Goal: Task Accomplishment & Management: Complete application form

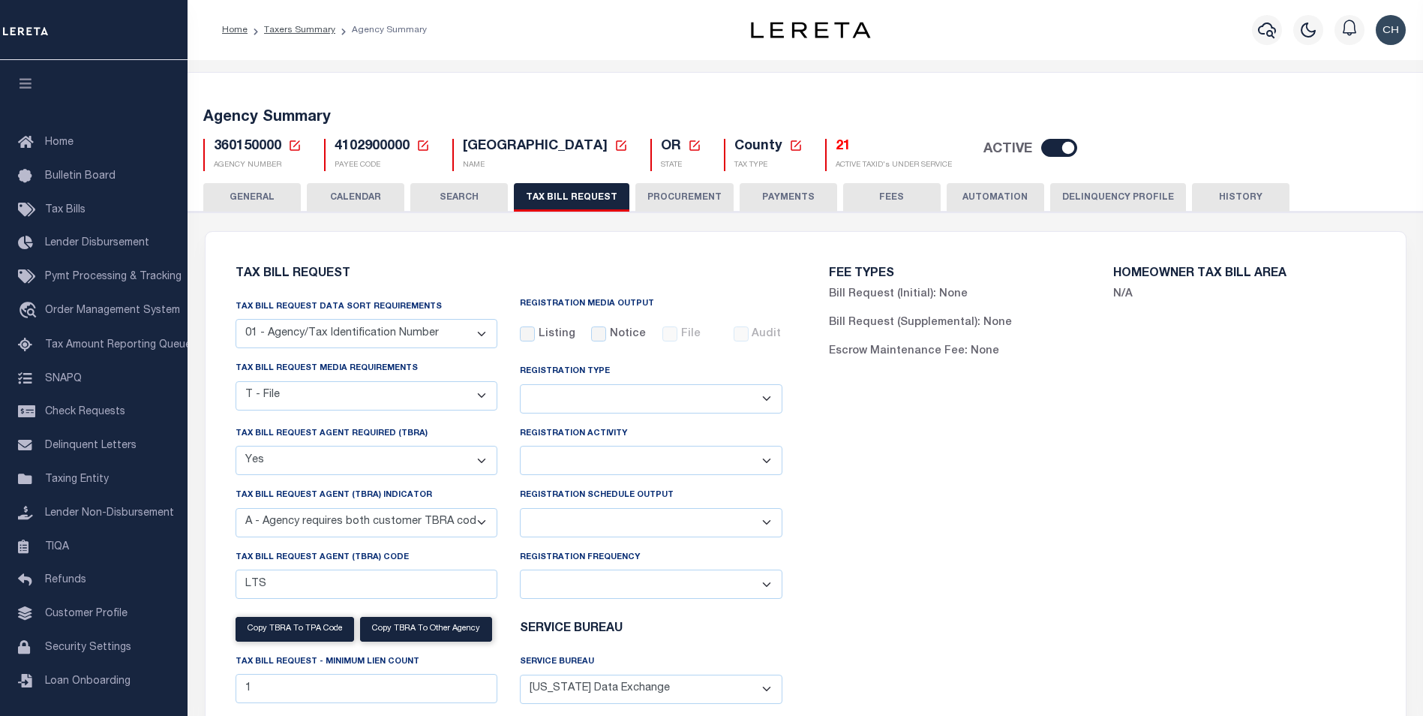
select select "22"
select select "true"
select select "9"
select select
select select "4100743000"
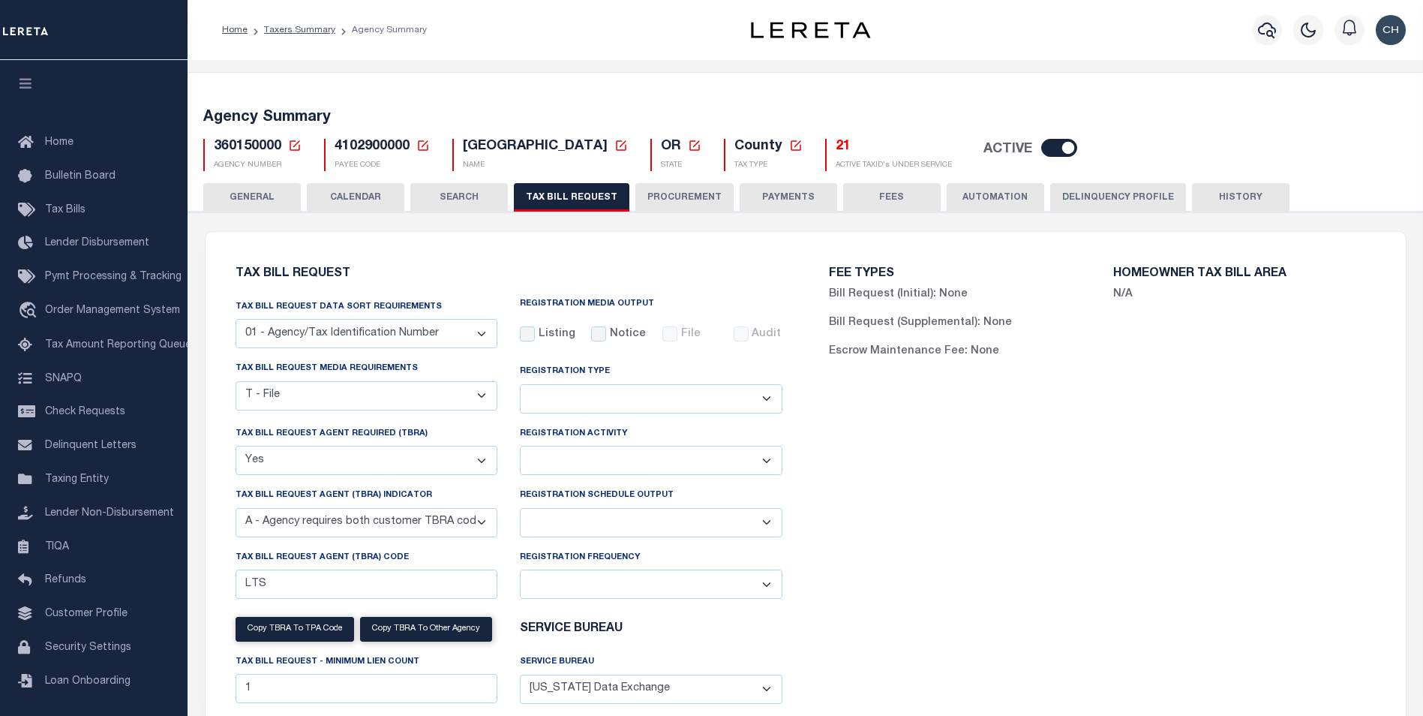
click at [1151, 511] on div "FEE TYPES Bill Request (Initial): None Bill Request (Supplemental): None Escrow…" at bounding box center [1102, 531] width 593 height 563
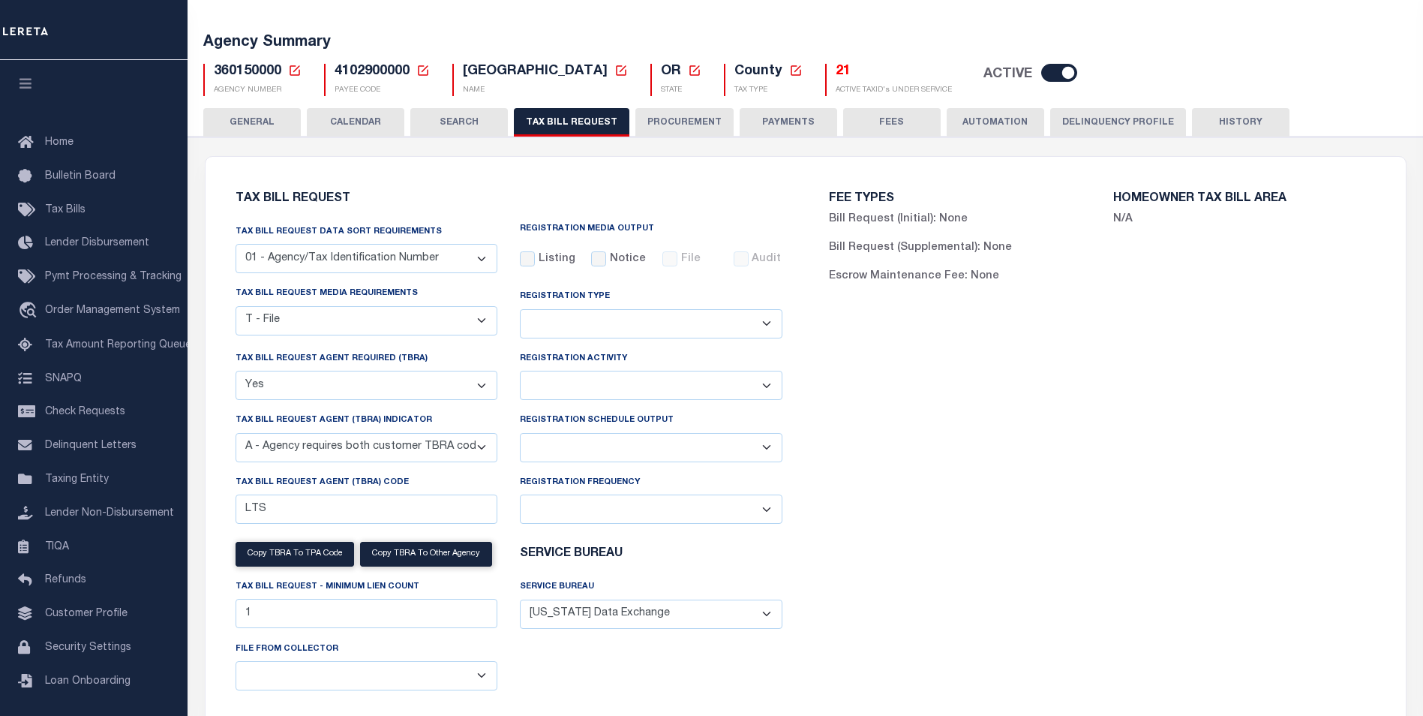
click at [1148, 506] on div "FEE TYPES Bill Request (Initial): None Bill Request (Supplemental): None Escrow…" at bounding box center [1102, 456] width 593 height 563
click at [1009, 295] on div "Escrow Maintenance Fee: None" at bounding box center [960, 283] width 285 height 29
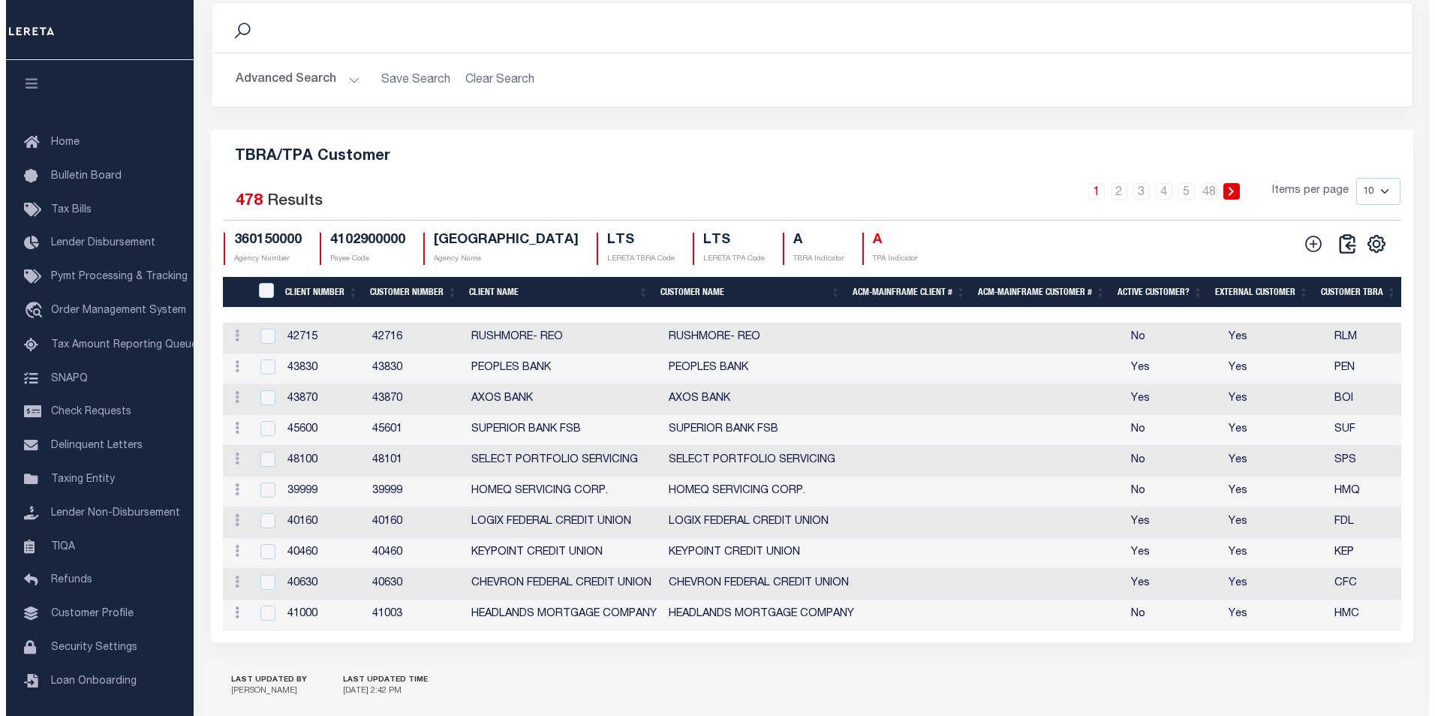
scroll to position [1501, 0]
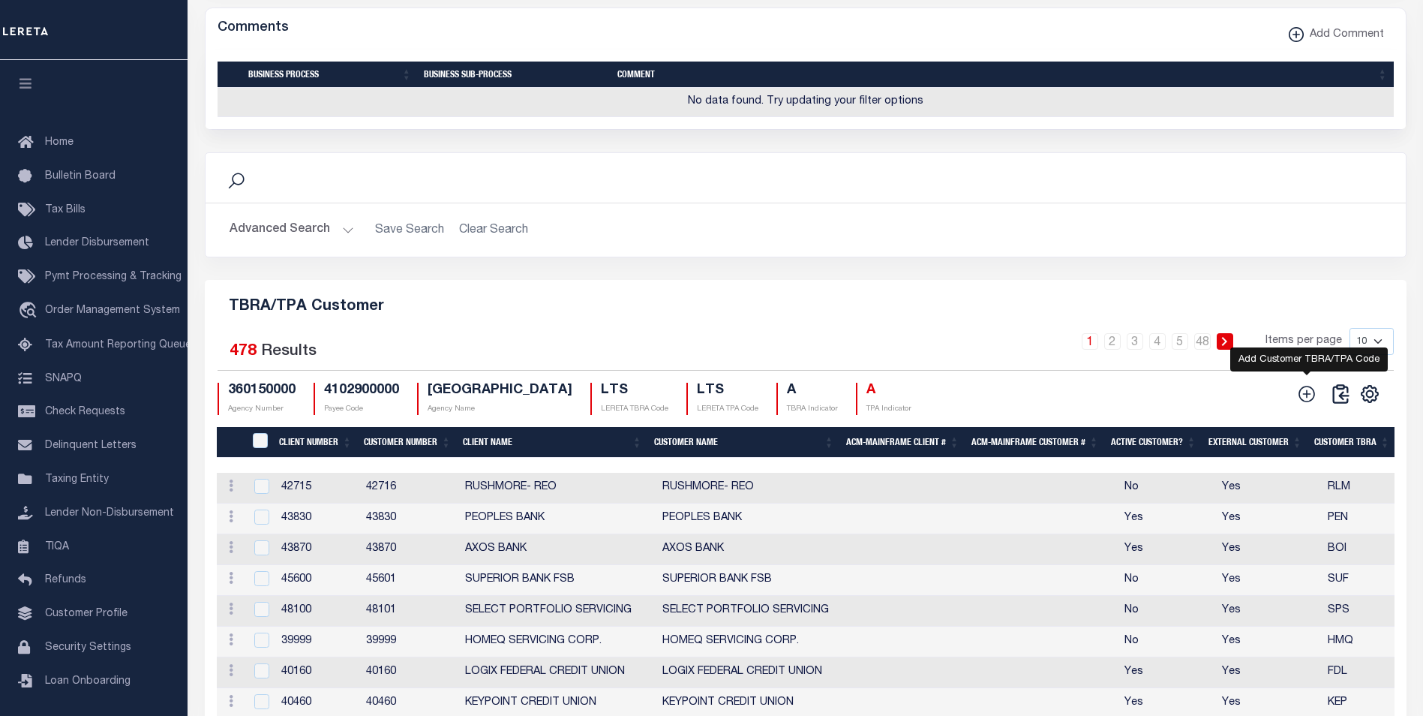
click at [1307, 393] on icon at bounding box center [1308, 394] width 17 height 17
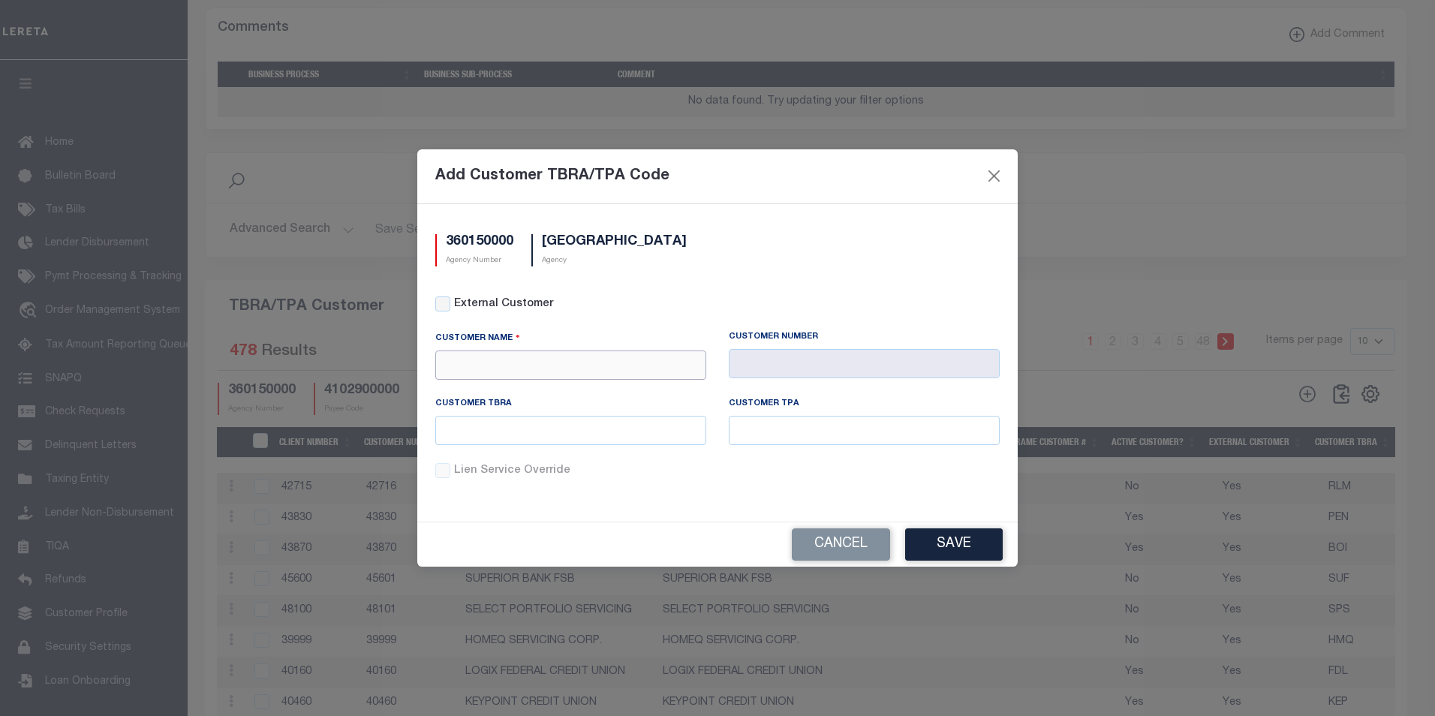
click at [584, 356] on input "text" at bounding box center [570, 364] width 271 height 29
click at [503, 390] on div "DFW Bank" at bounding box center [570, 392] width 269 height 24
type input "DFW Bank"
type input "1055"
type input "DFW Bank"
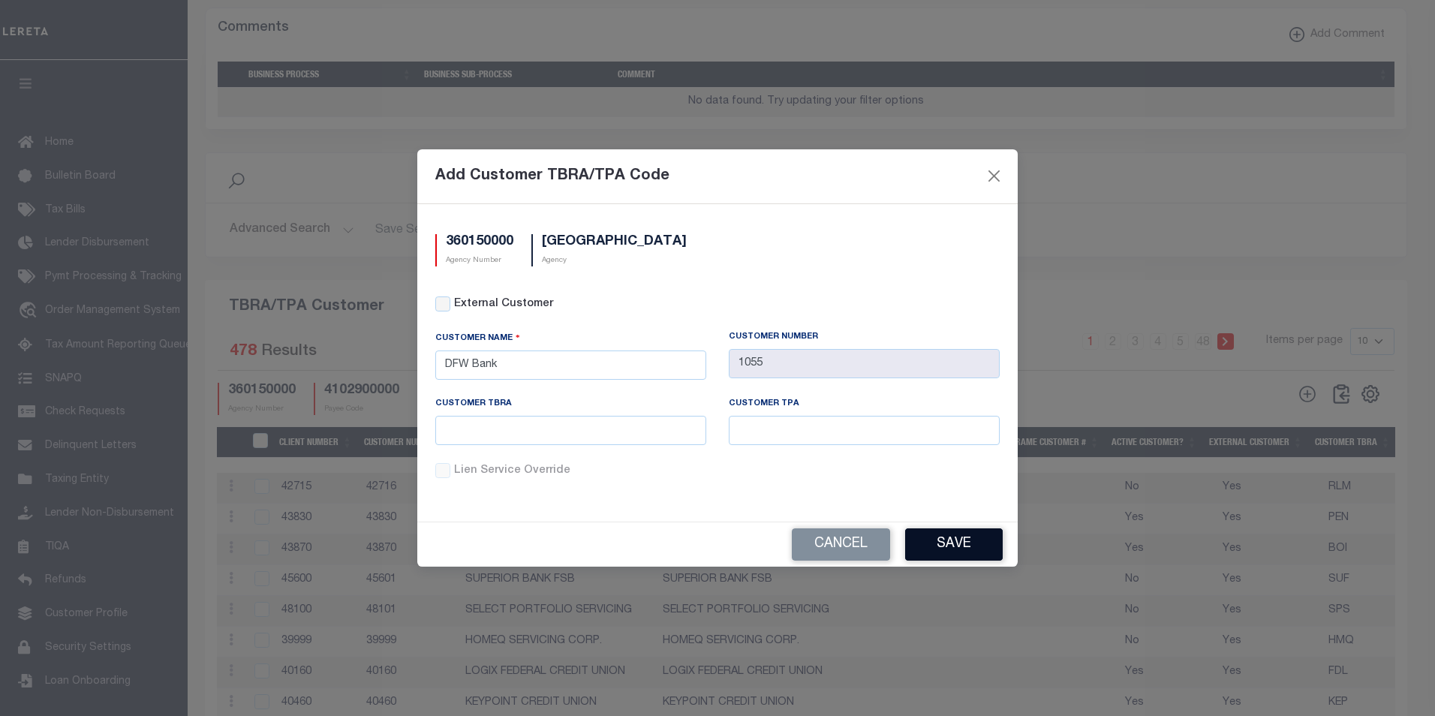
click at [971, 542] on button "Save" at bounding box center [954, 544] width 98 height 32
